Goal: Information Seeking & Learning: Check status

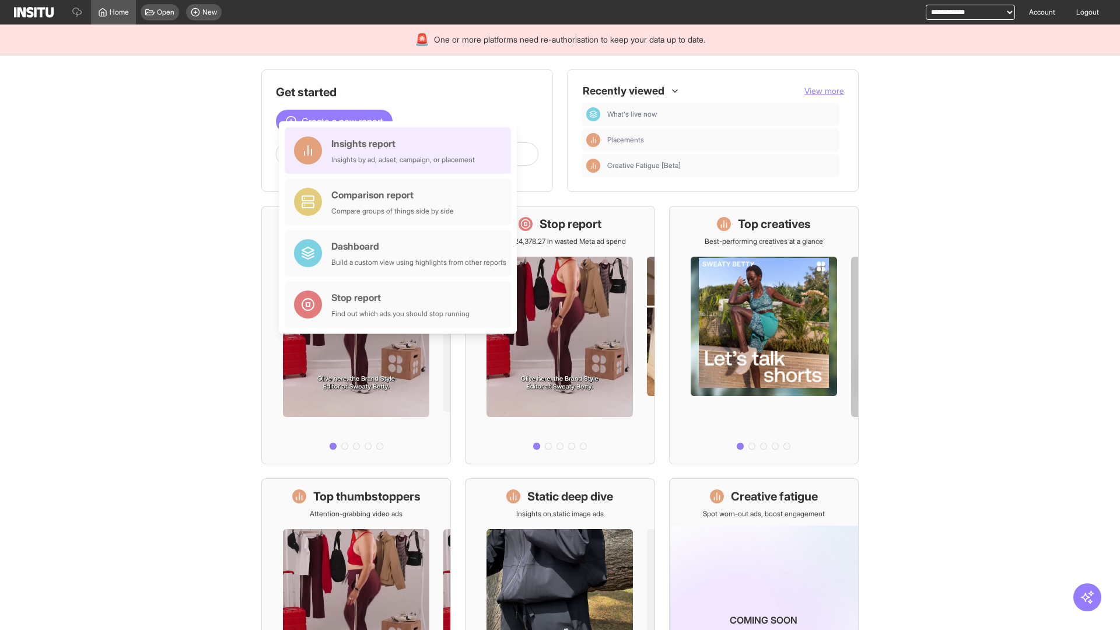
click at [401, 151] on div "Insights report Insights by ad, adset, campaign, or placement" at bounding box center [403, 151] width 144 height 28
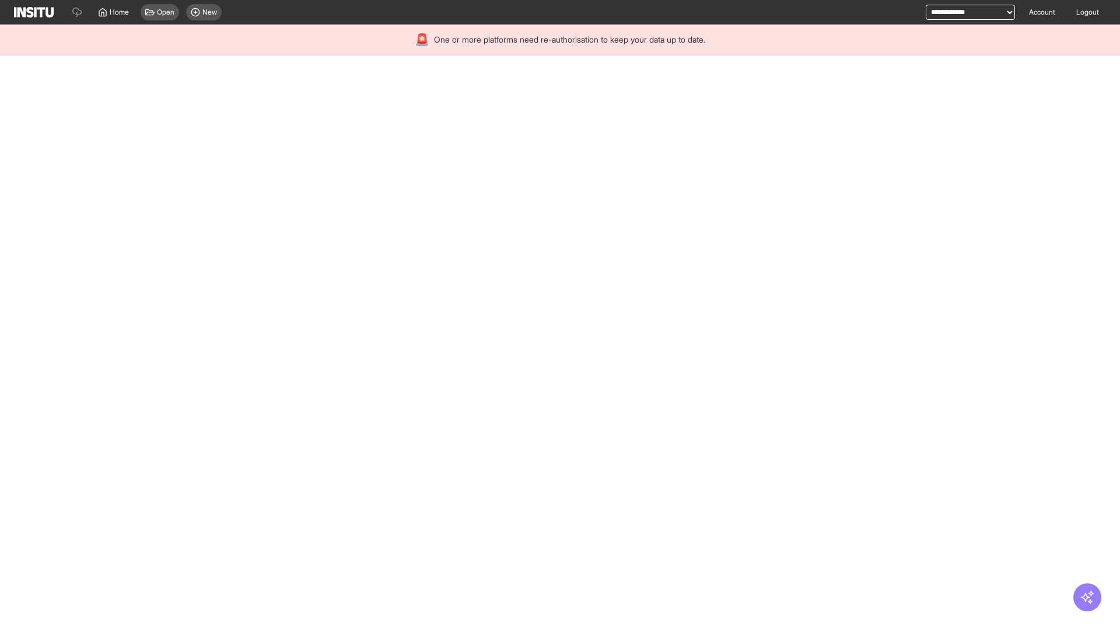
select select "**"
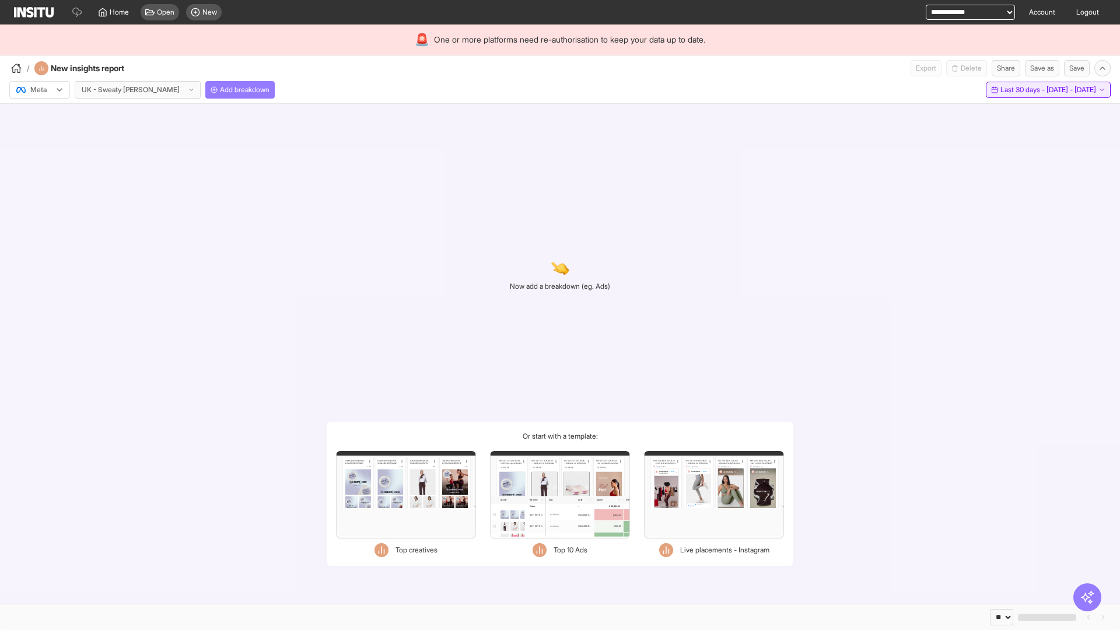
click at [1021, 90] on span "Last 30 days - [DATE] - [DATE]" at bounding box center [1048, 89] width 96 height 9
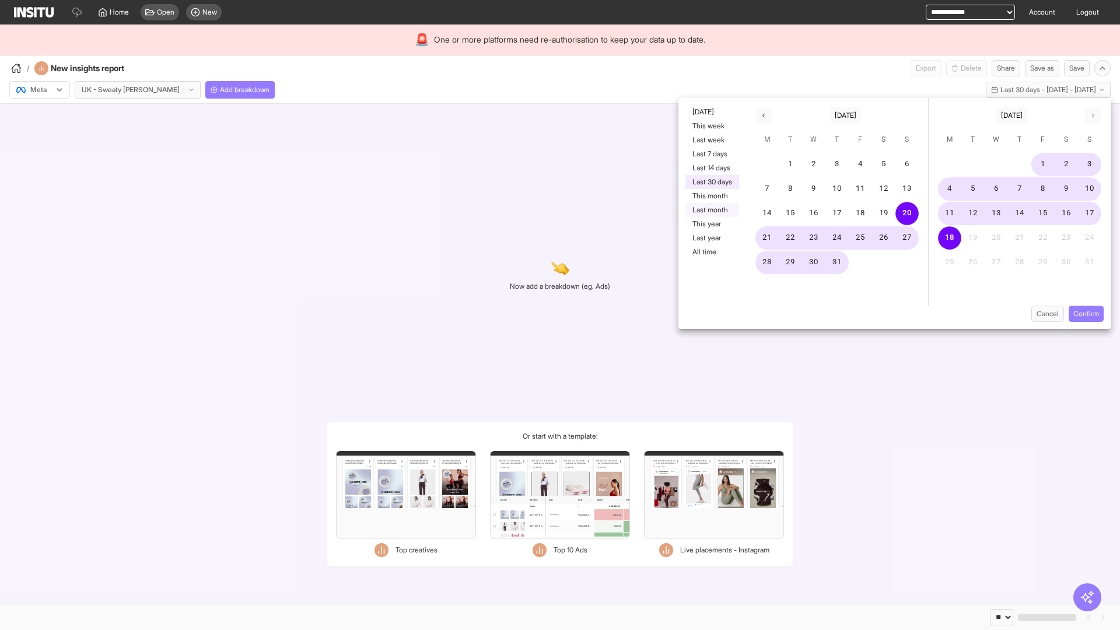
click at [711, 210] on button "Last month" at bounding box center [712, 210] width 54 height 14
